Goal: Navigation & Orientation: Find specific page/section

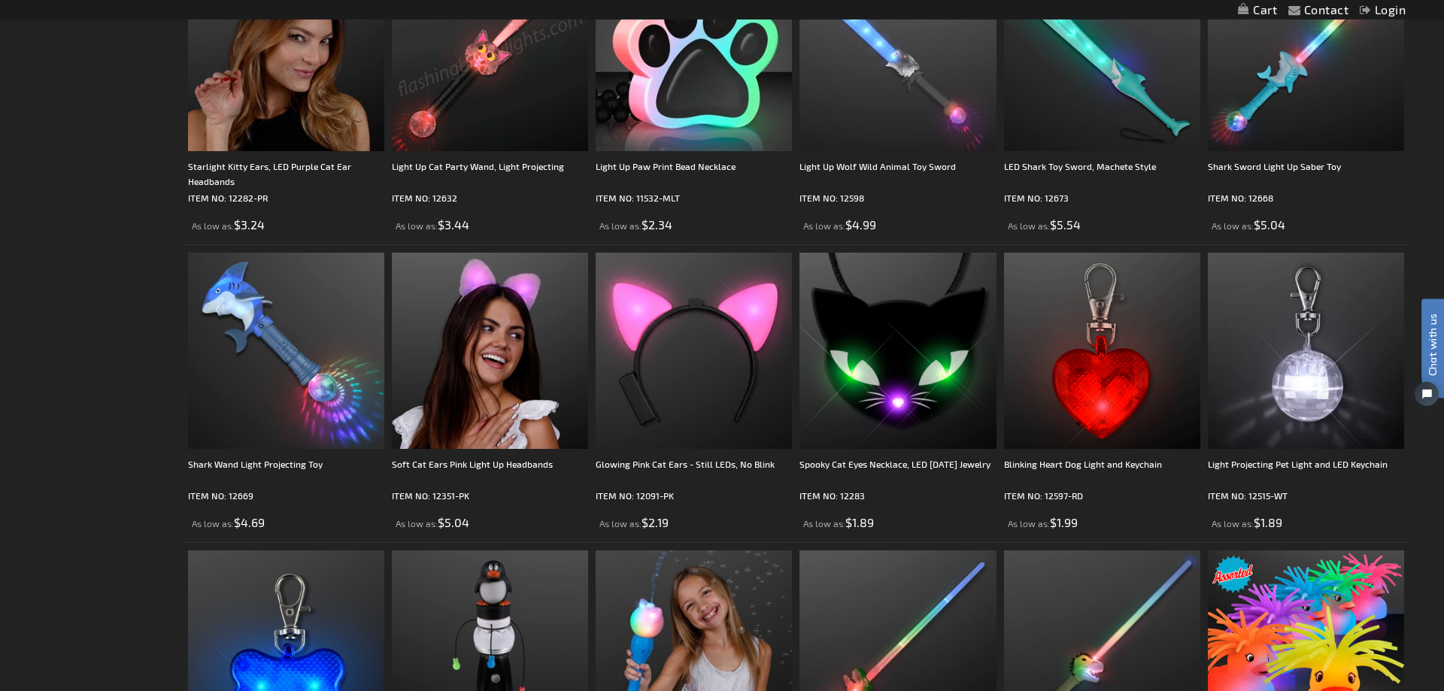
scroll to position [748, 0]
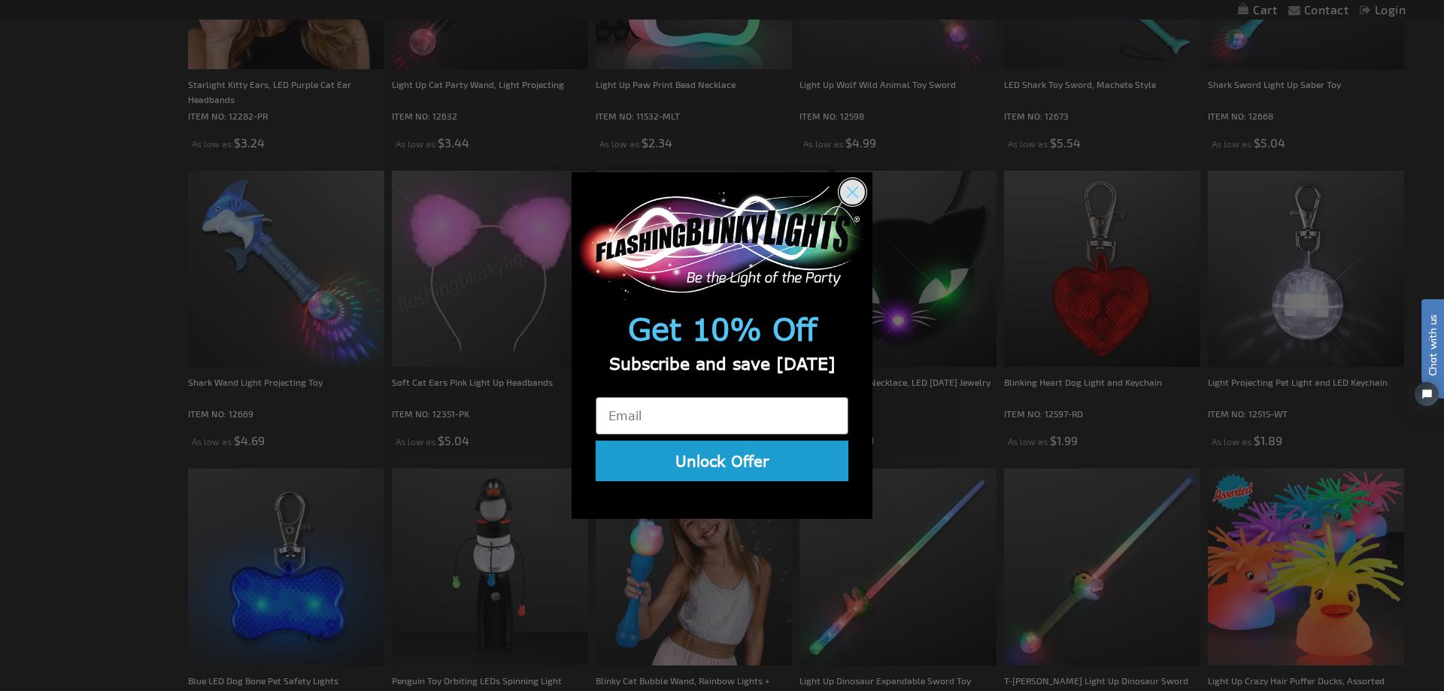
click at [855, 191] on icon "Close dialog" at bounding box center [853, 192] width 11 height 11
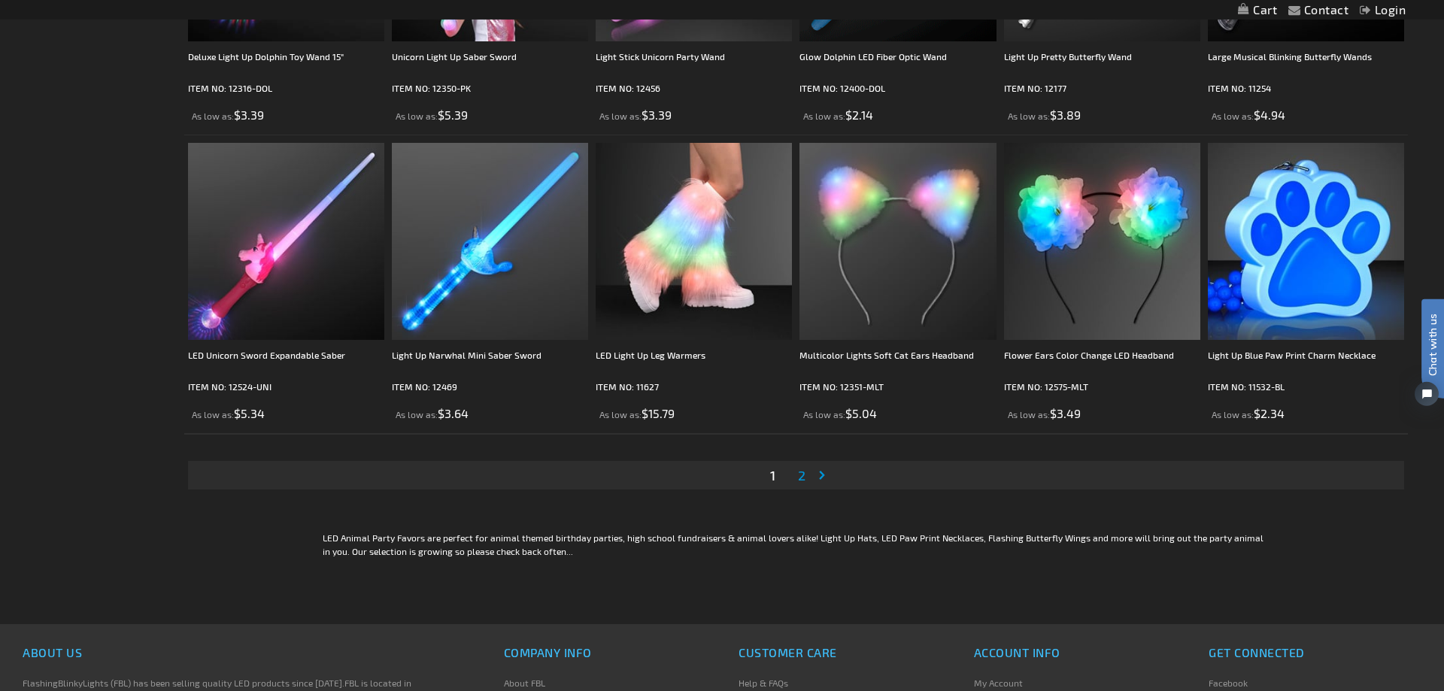
scroll to position [2896, 0]
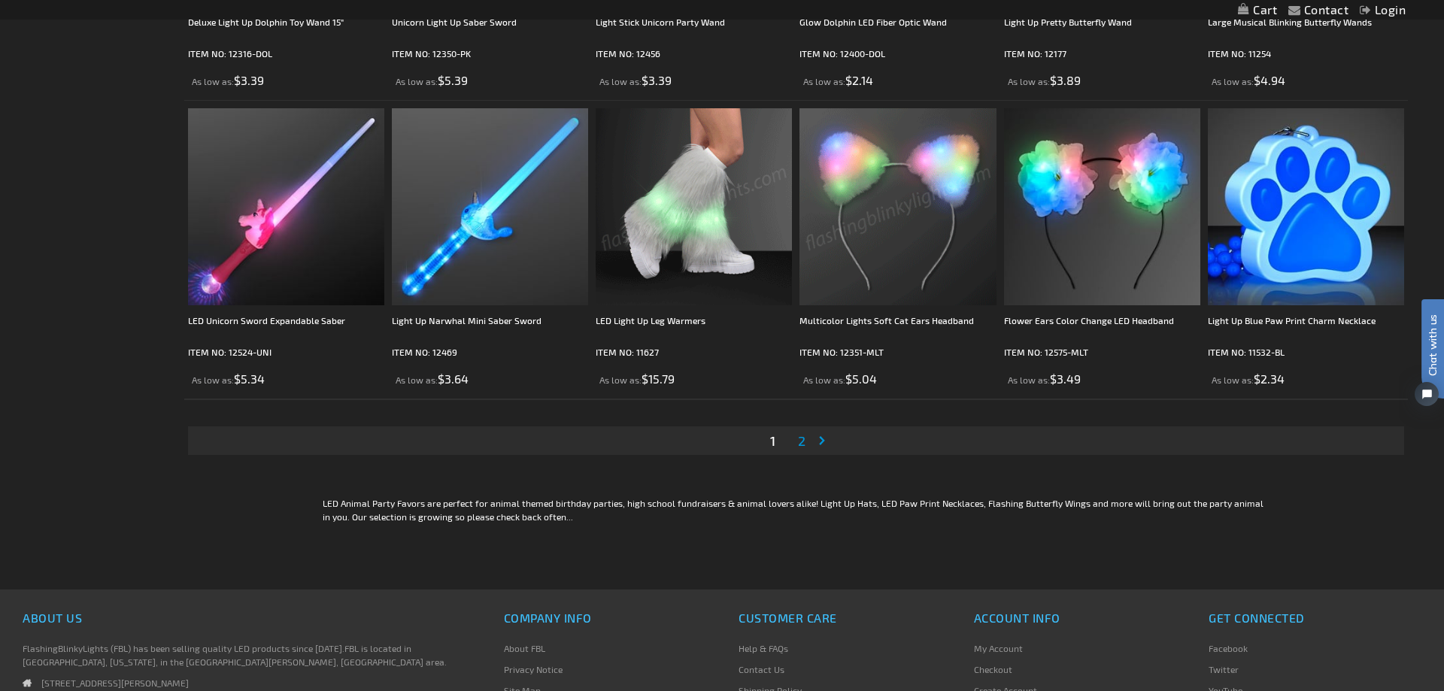
click at [804, 441] on span "2" at bounding box center [802, 441] width 8 height 17
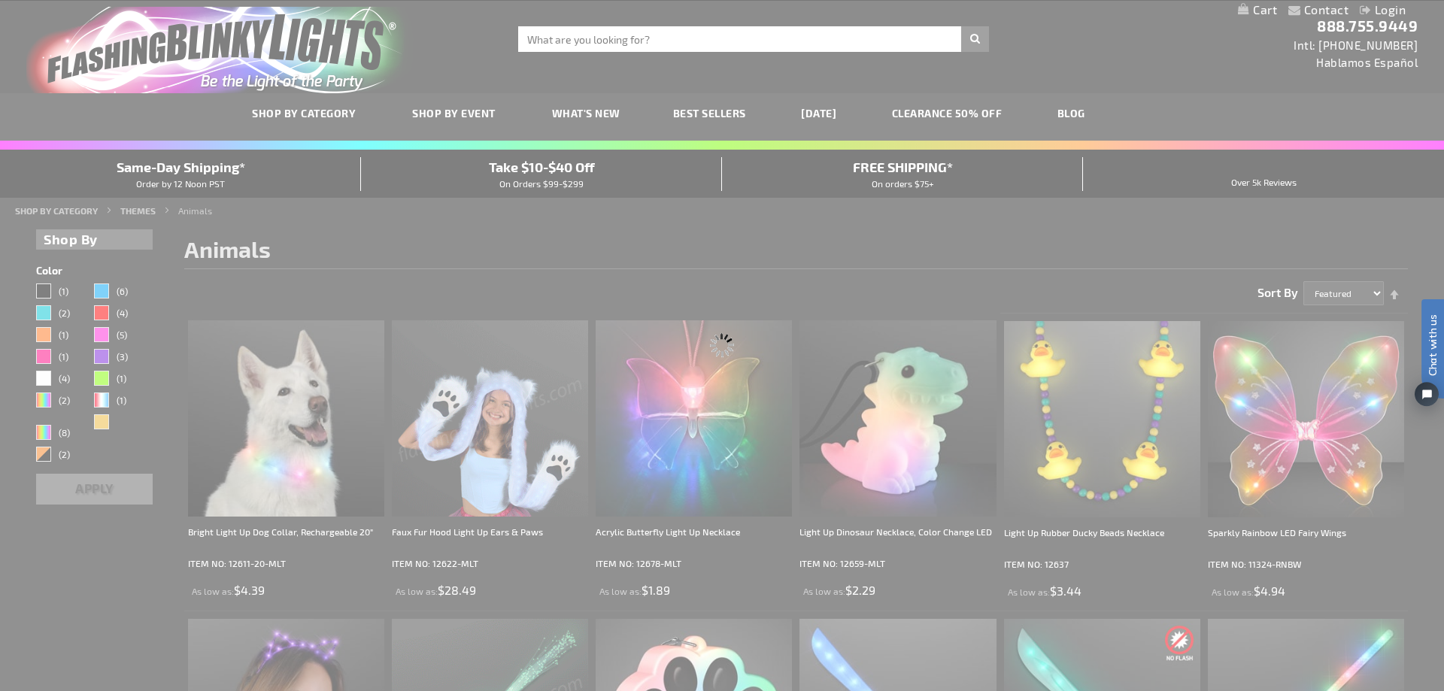
scroll to position [0, 0]
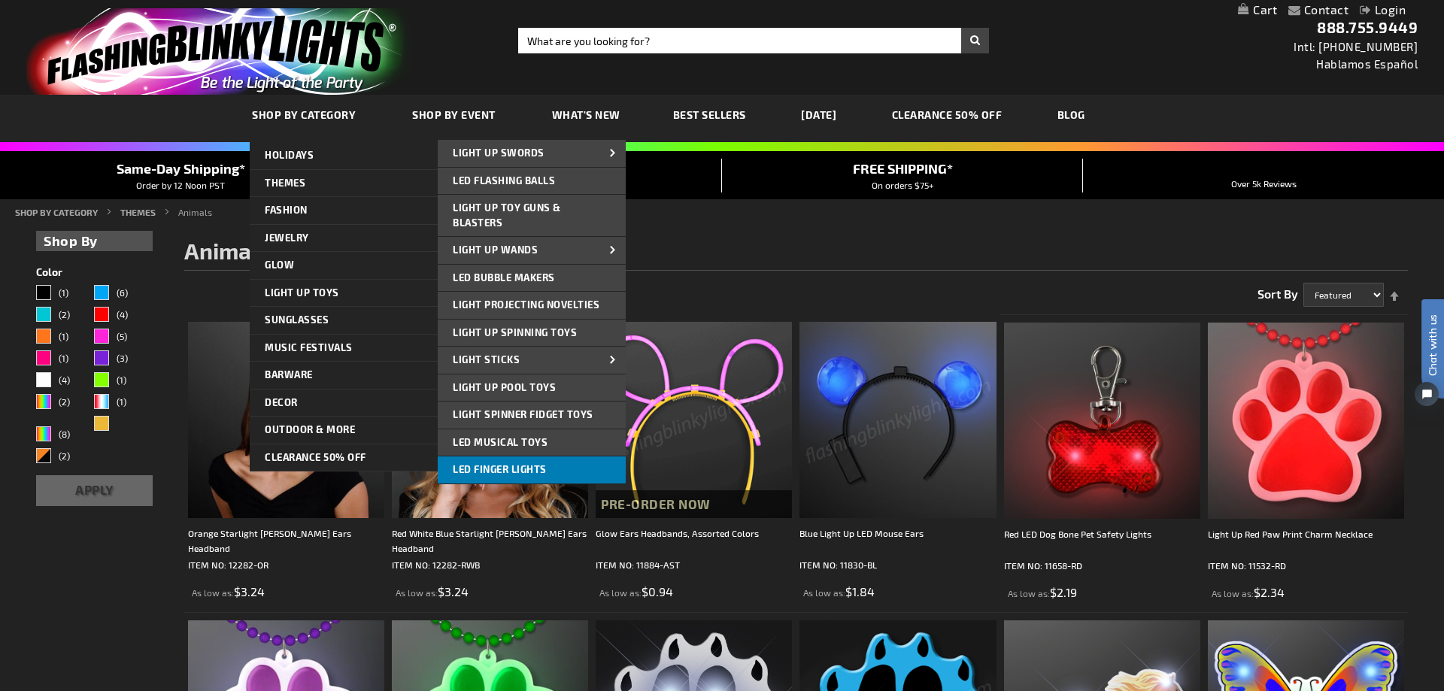
click at [498, 464] on span "LED Finger Lights" at bounding box center [500, 469] width 94 height 12
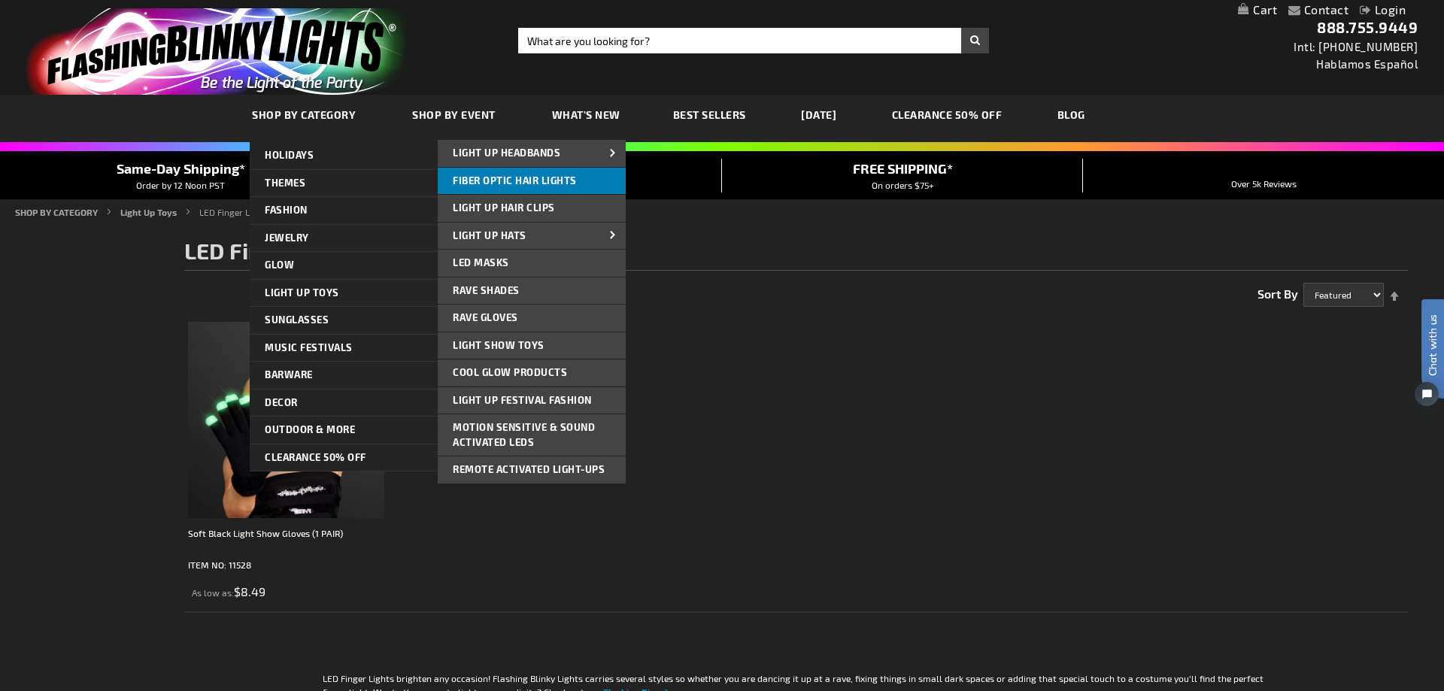
click at [519, 178] on span "Fiber Optic Hair Lights" at bounding box center [515, 181] width 124 height 12
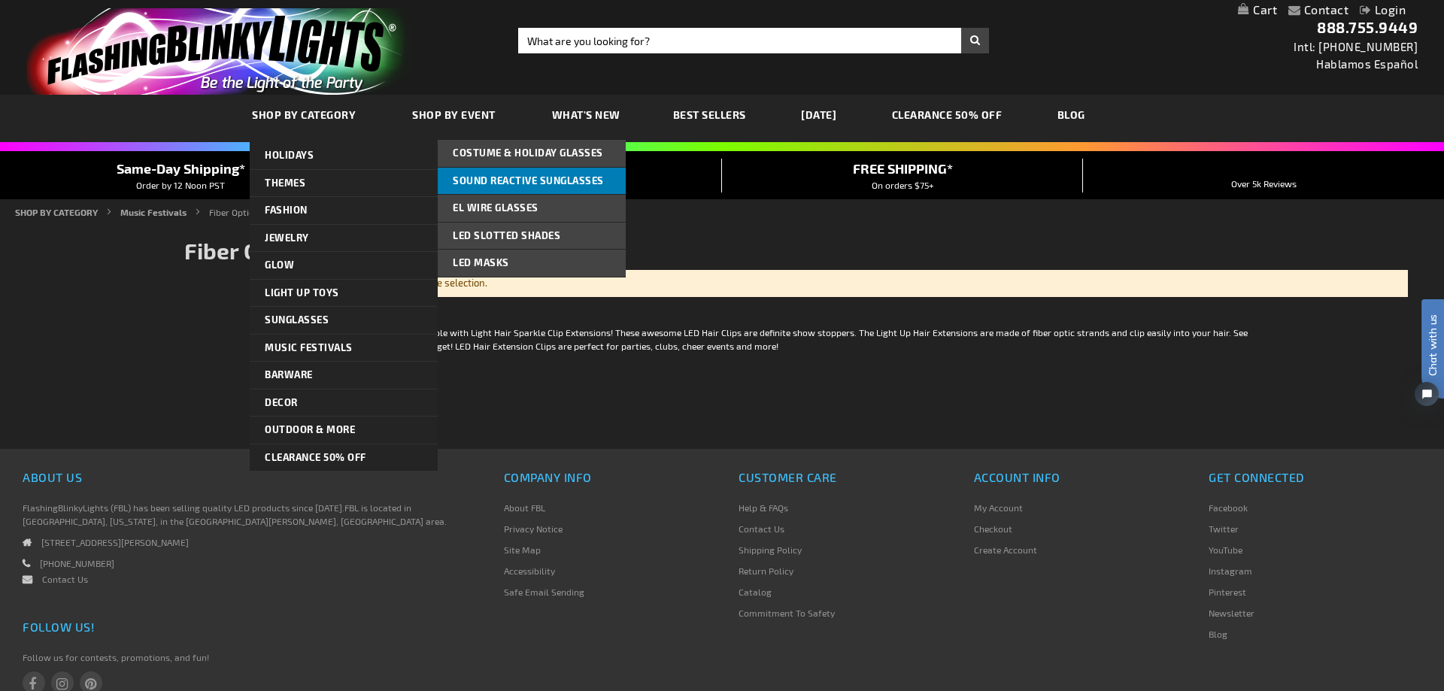
click at [511, 172] on link "Sound Reactive Sunglasses" at bounding box center [532, 181] width 188 height 27
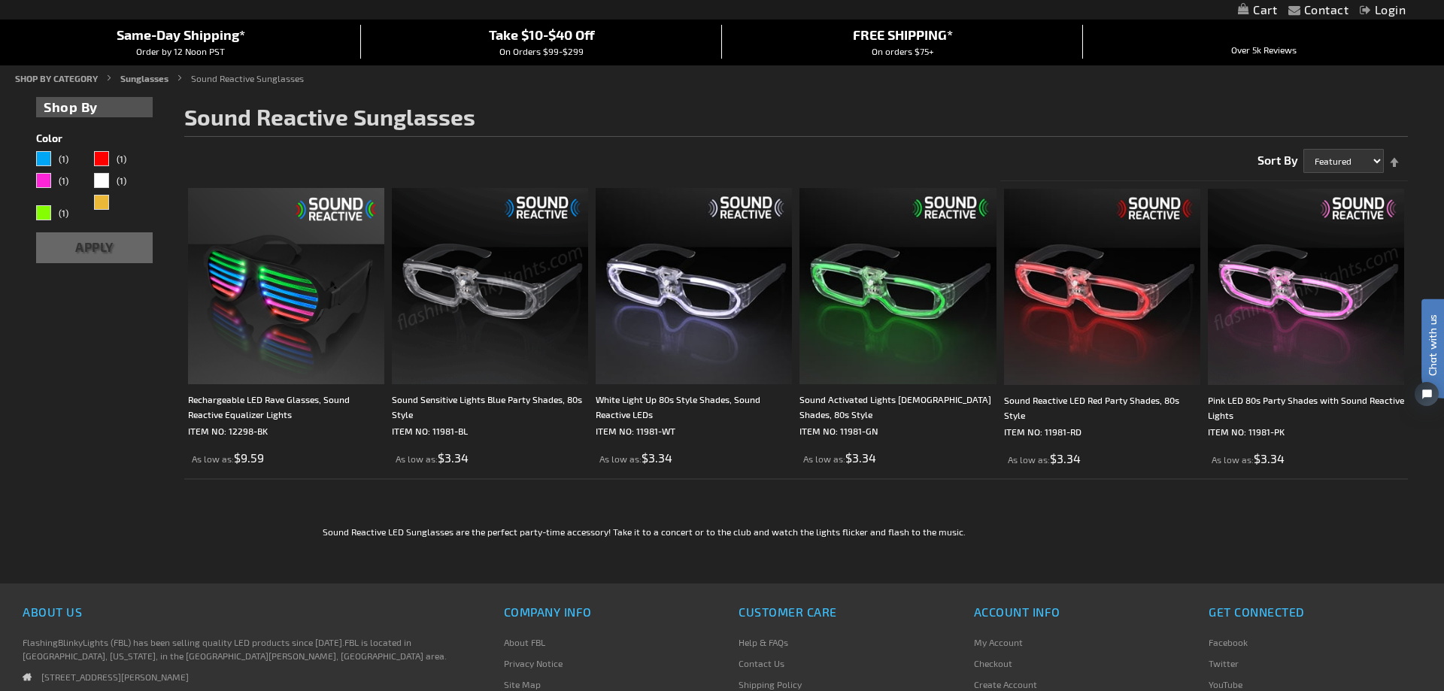
scroll to position [153, 0]
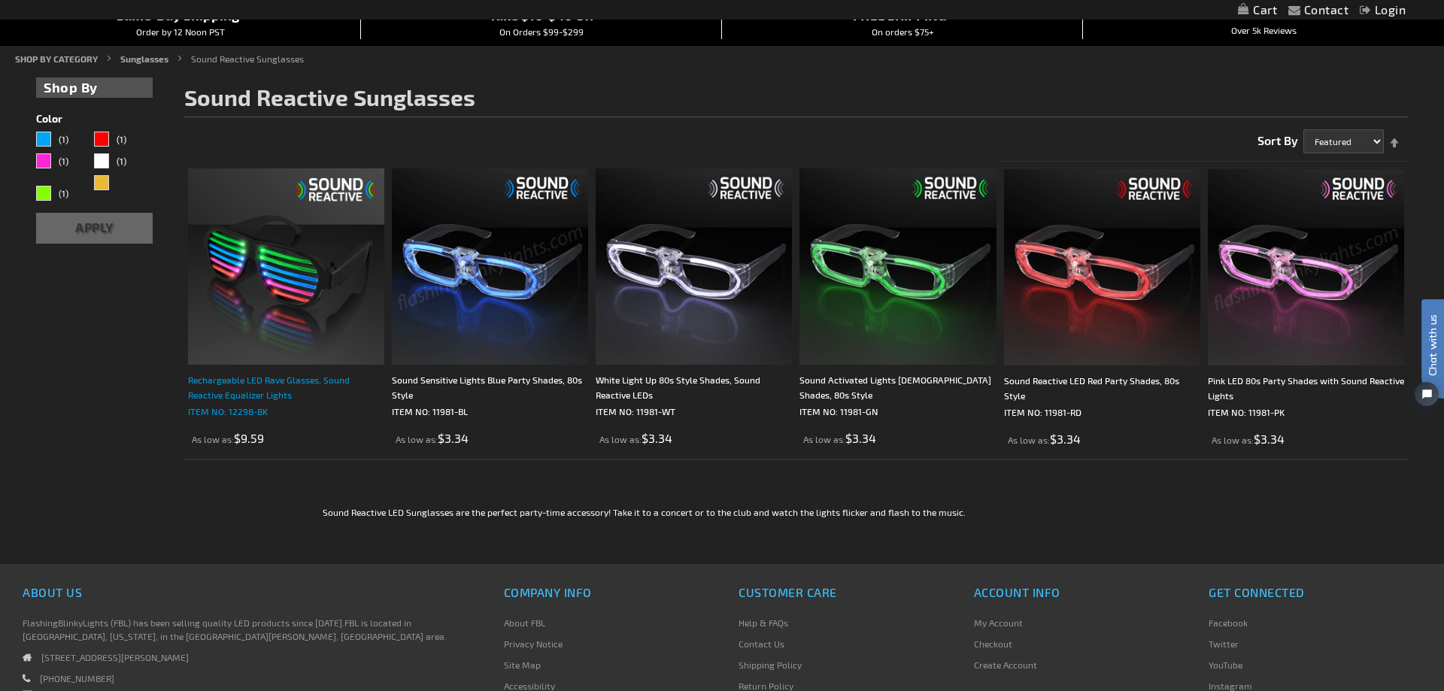
click at [264, 383] on div "Rechargeable LED Rave Glasses, Sound Reactive Equalizer Lights" at bounding box center [286, 387] width 196 height 30
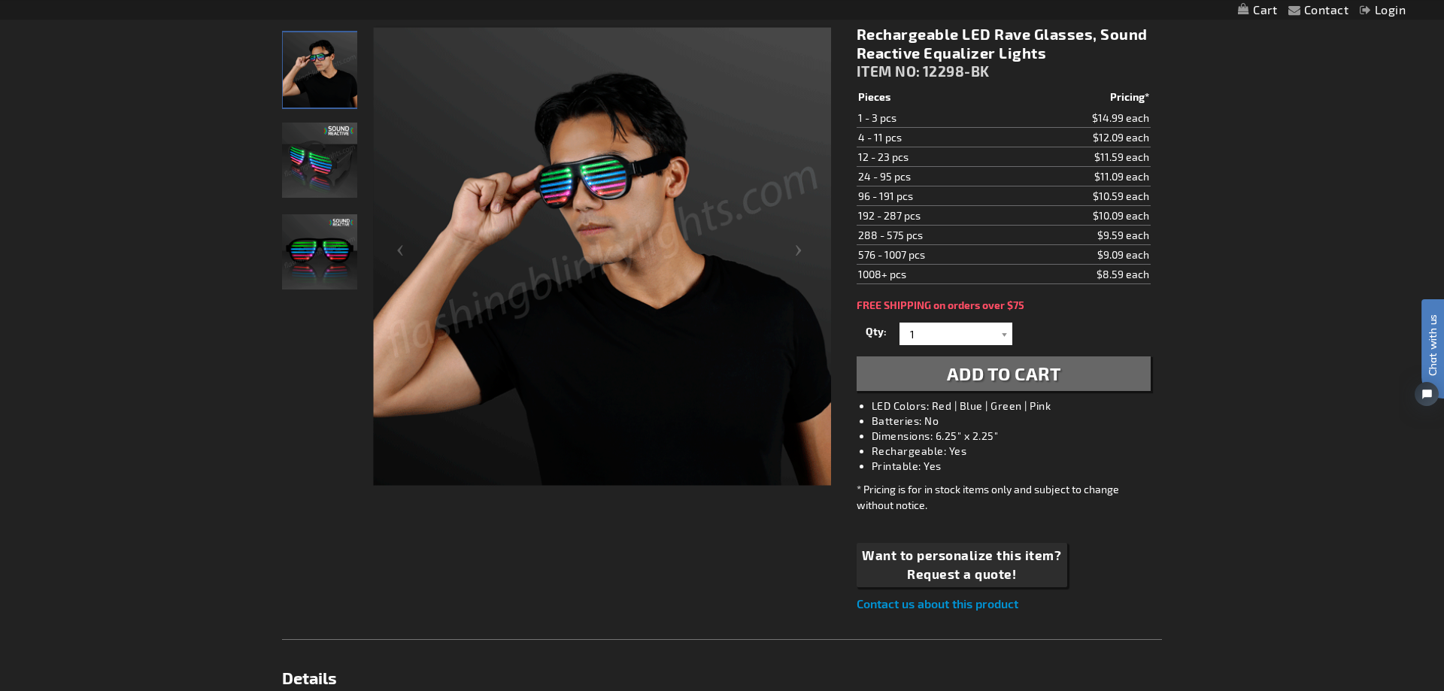
scroll to position [230, 0]
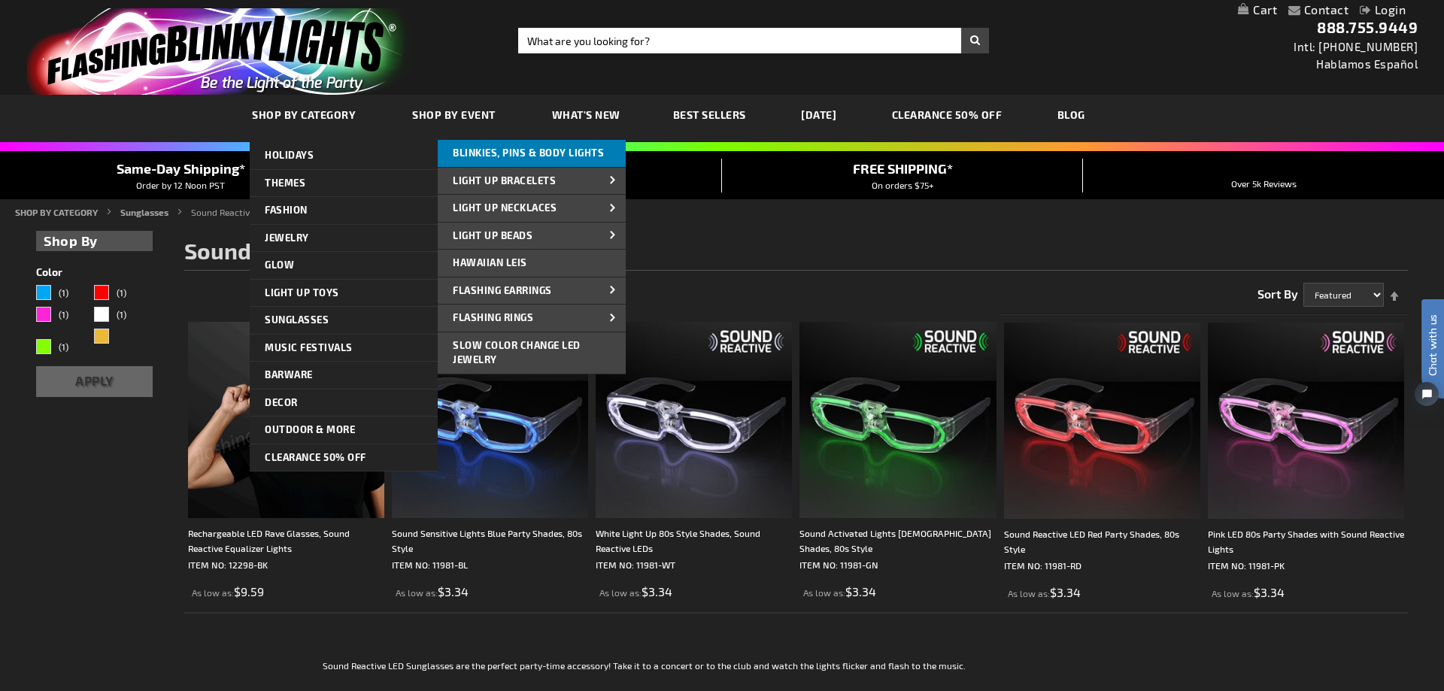
click at [524, 155] on span "Blinkies, Pins & Body Lights" at bounding box center [528, 153] width 151 height 12
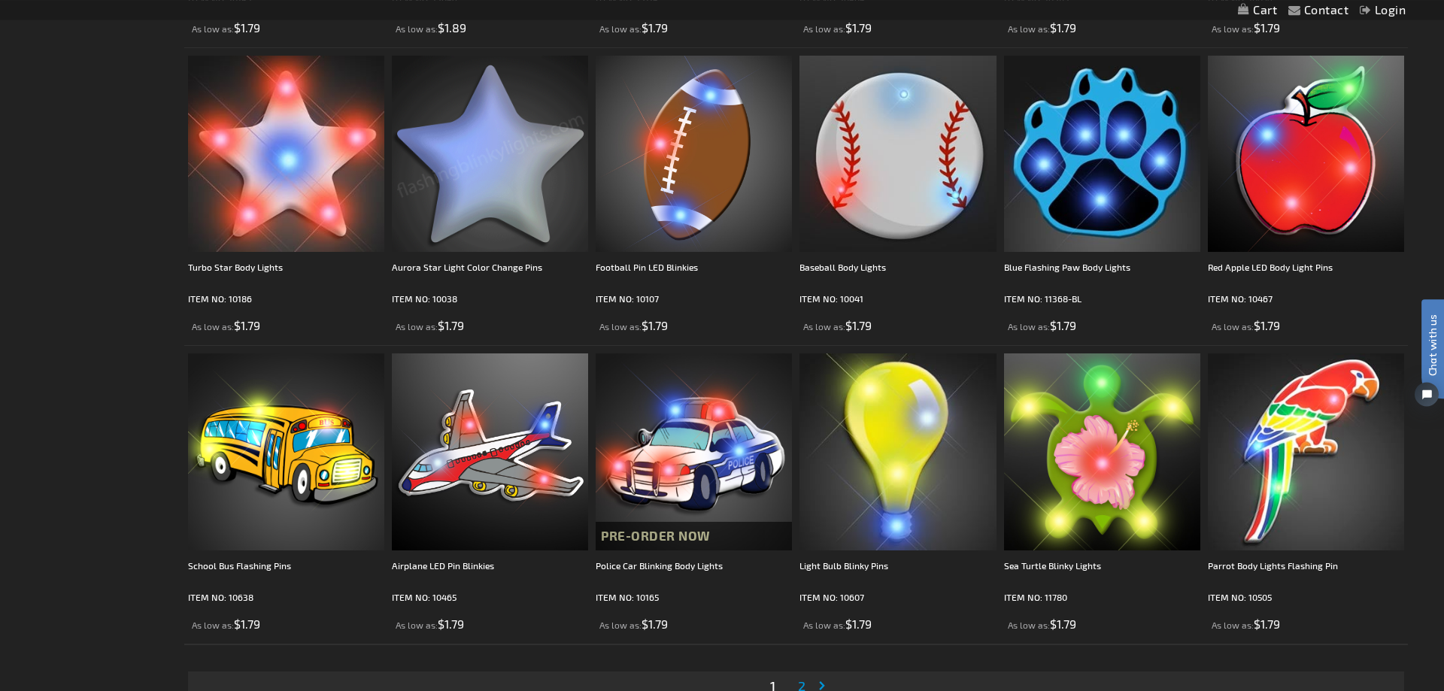
scroll to position [2762, 0]
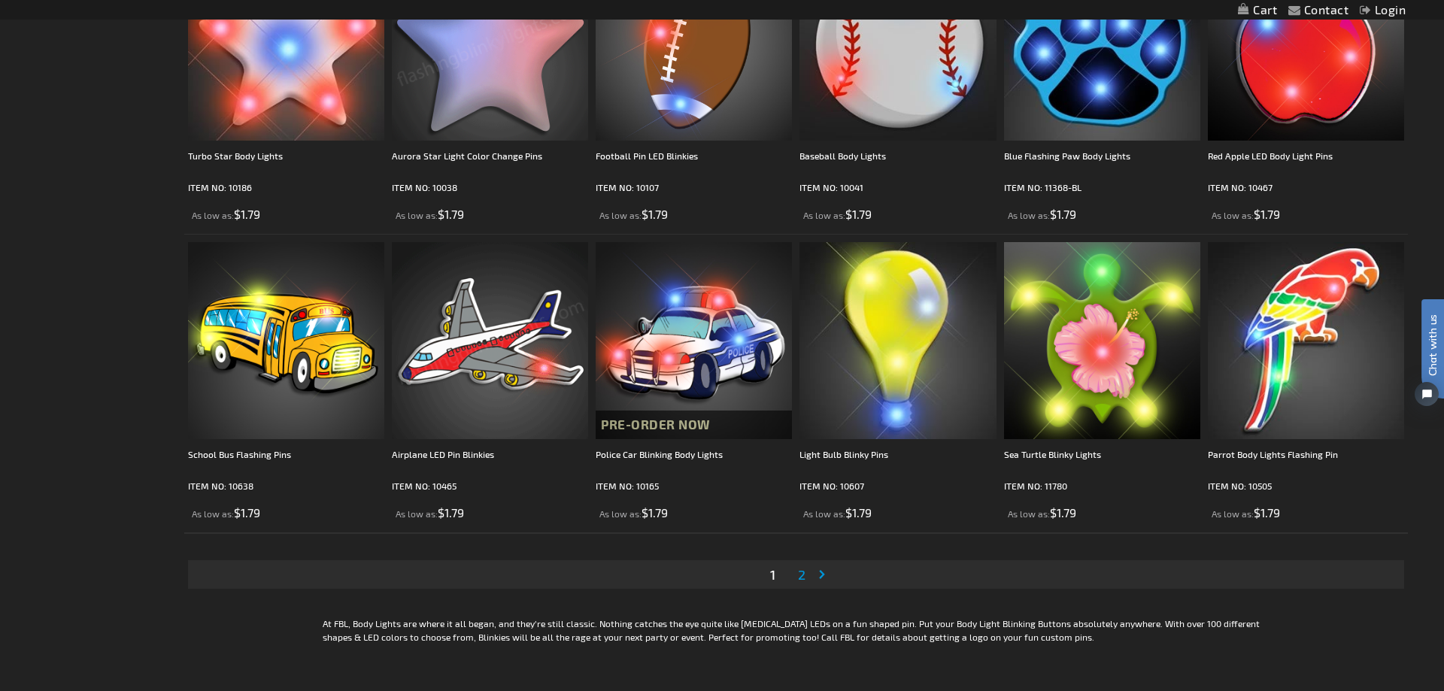
click at [804, 580] on span "2" at bounding box center [802, 574] width 8 height 17
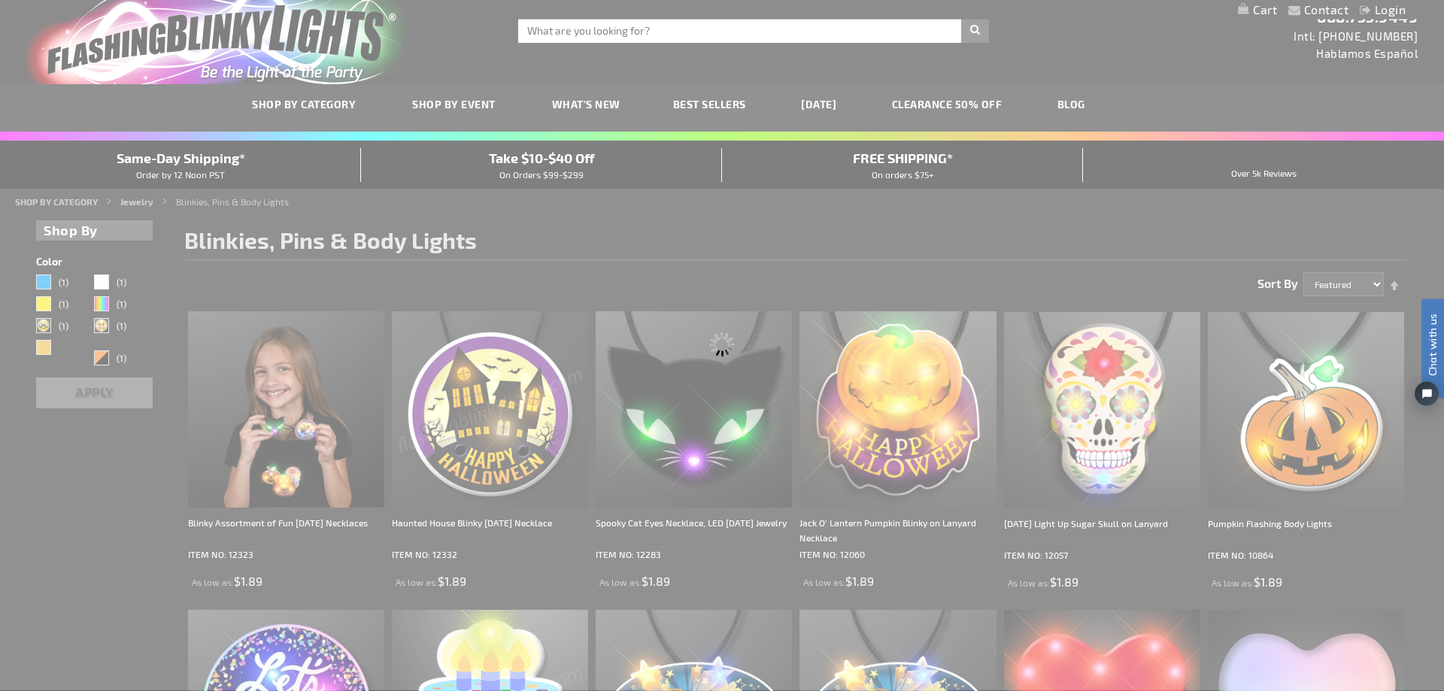
scroll to position [1, 0]
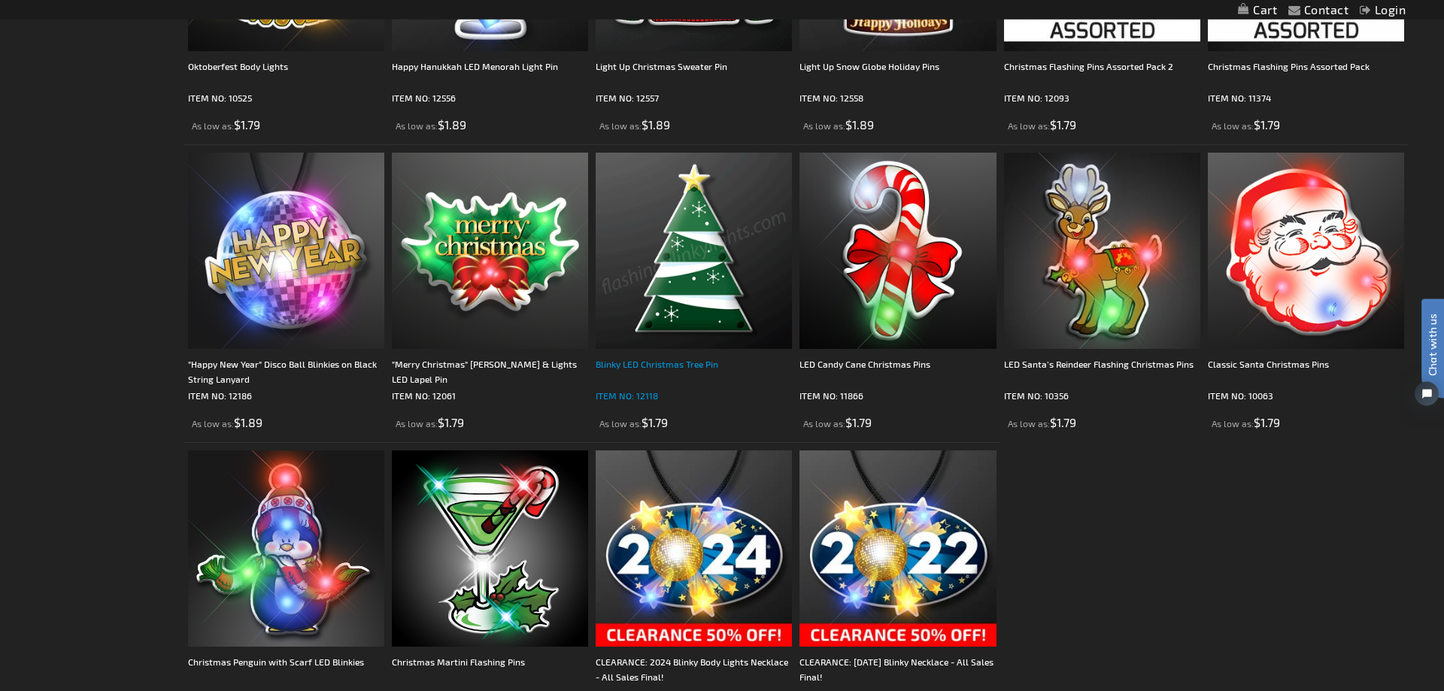
scroll to position [2072, 0]
